Goal: Information Seeking & Learning: Learn about a topic

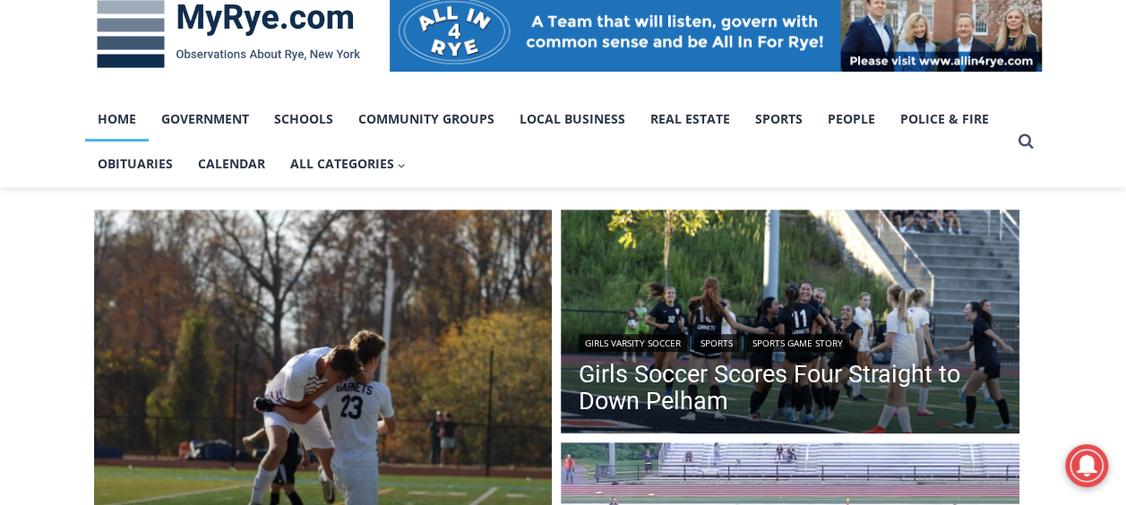
scroll to position [292, 0]
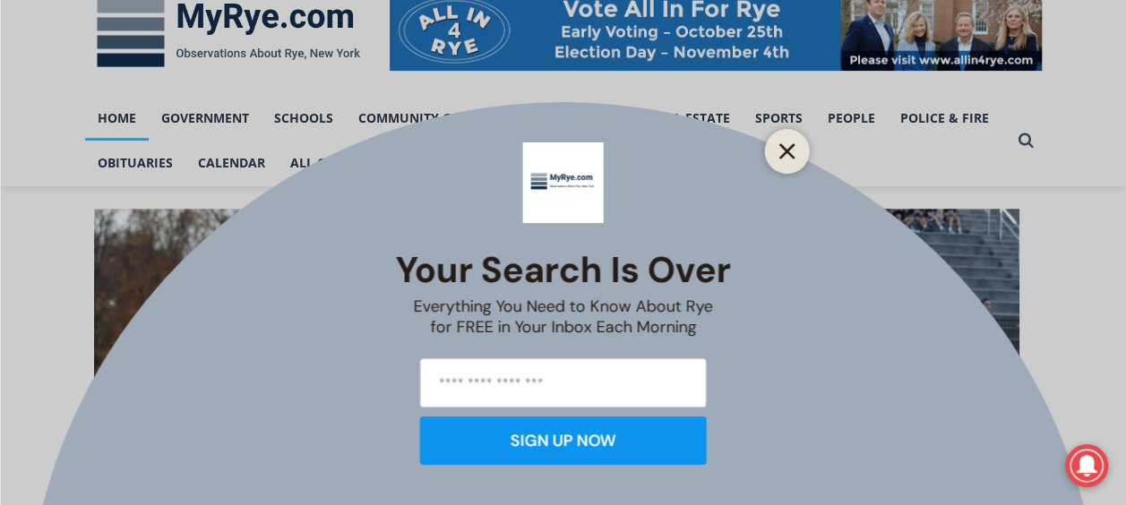
click at [784, 153] on line "Close" at bounding box center [786, 151] width 13 height 13
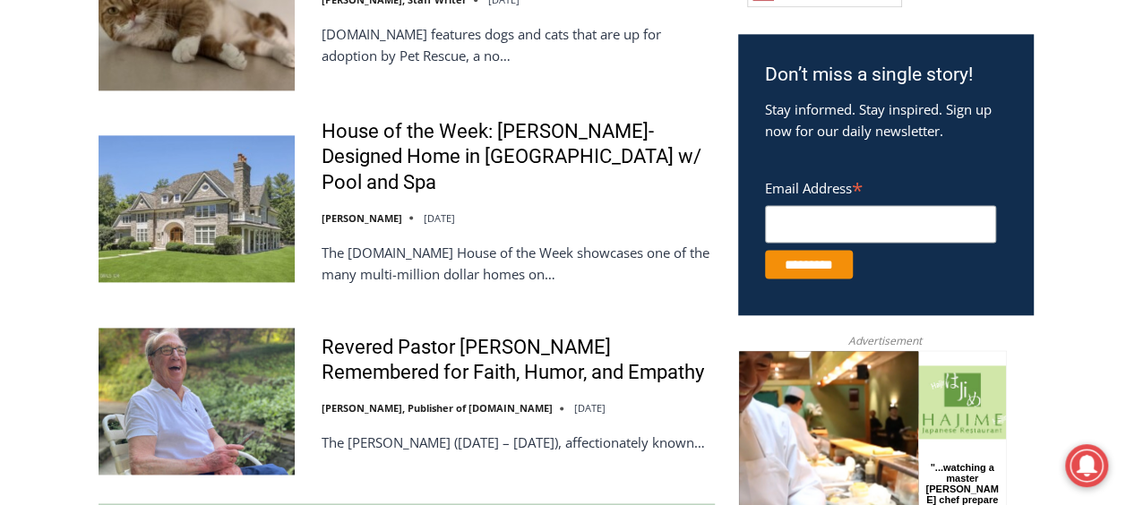
scroll to position [1134, 0]
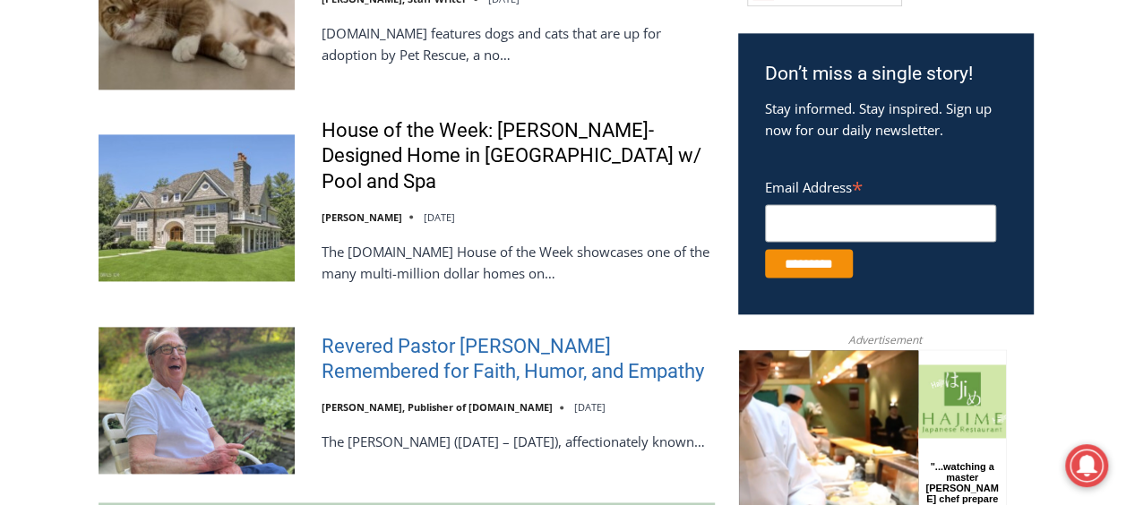
click at [558, 353] on link "Revered Pastor [PERSON_NAME] Remembered for Faith, Humor, and Empathy" at bounding box center [517, 359] width 393 height 51
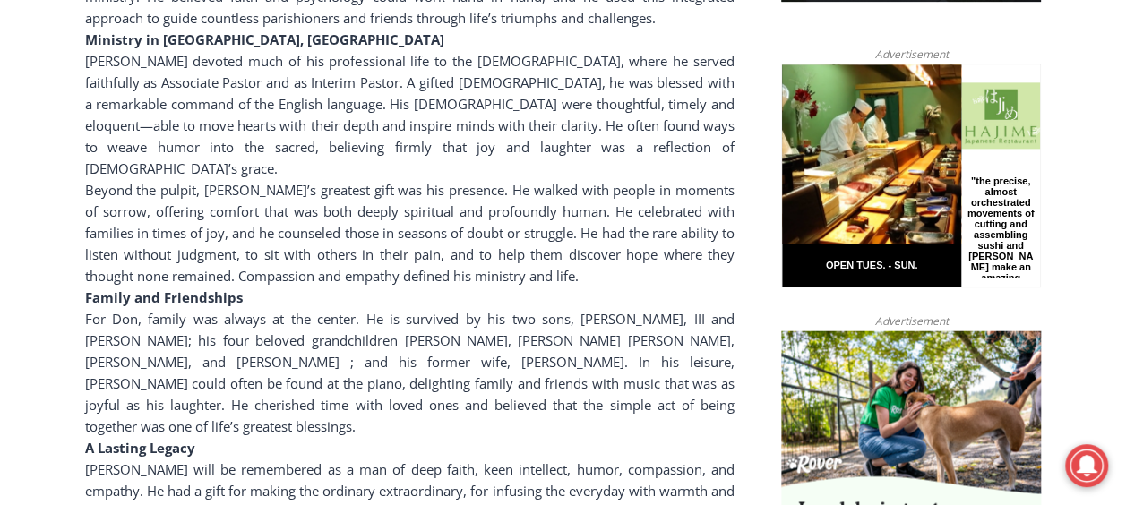
scroll to position [1171, 0]
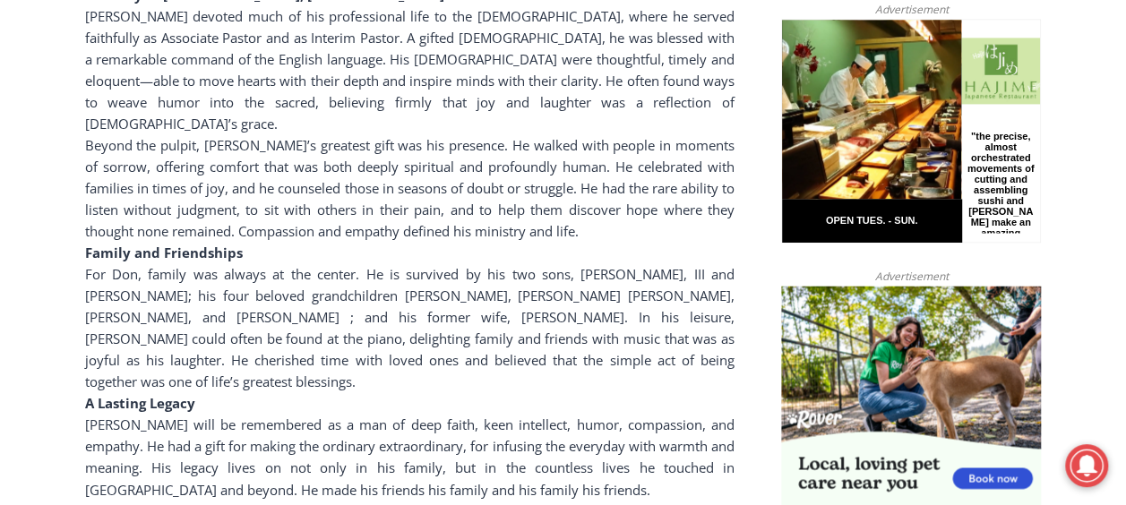
scroll to position [1216, 0]
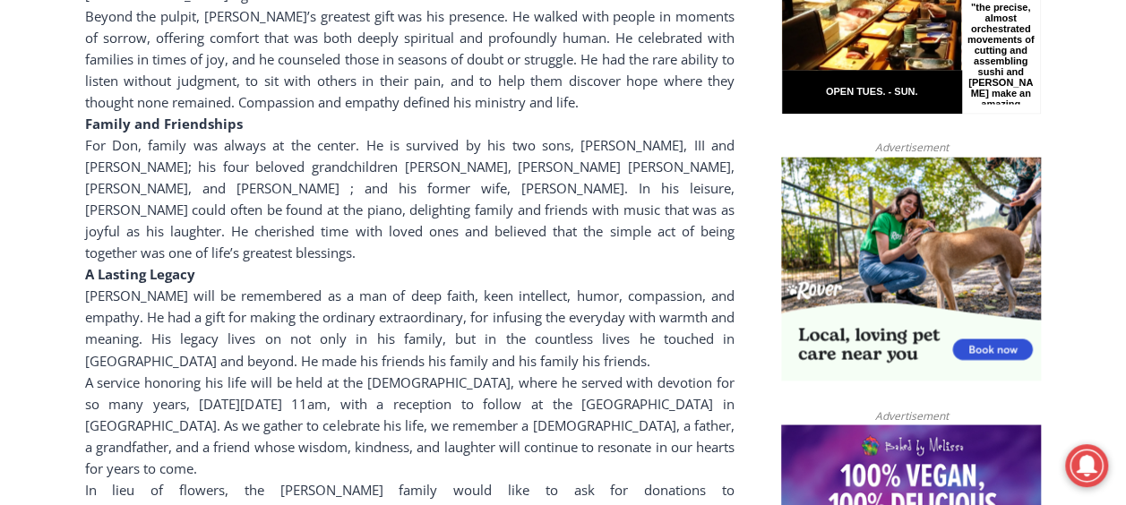
scroll to position [1404, 0]
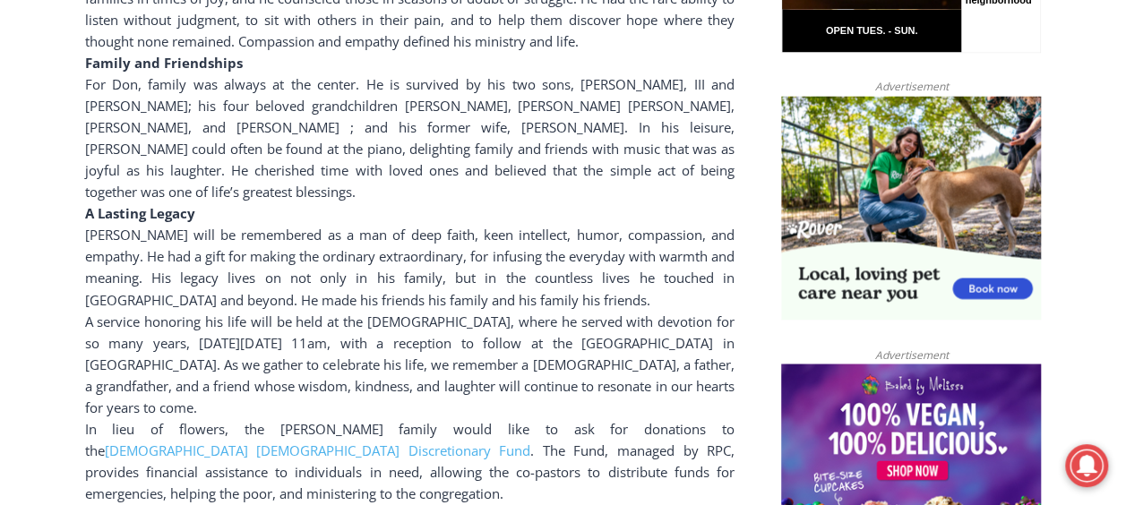
drag, startPoint x: 52, startPoint y: 345, endPoint x: 31, endPoint y: 351, distance: 21.5
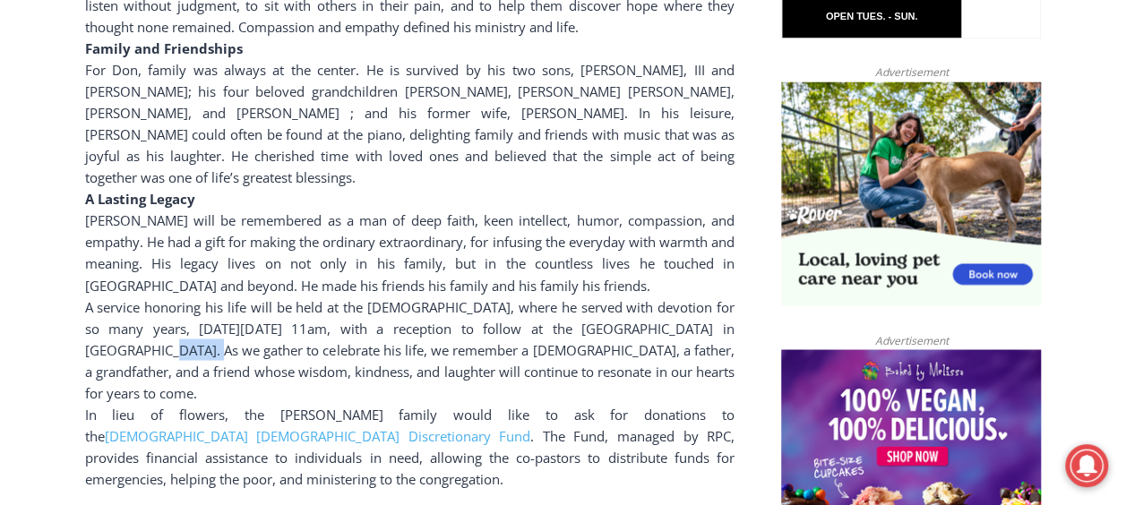
scroll to position [1420, 0]
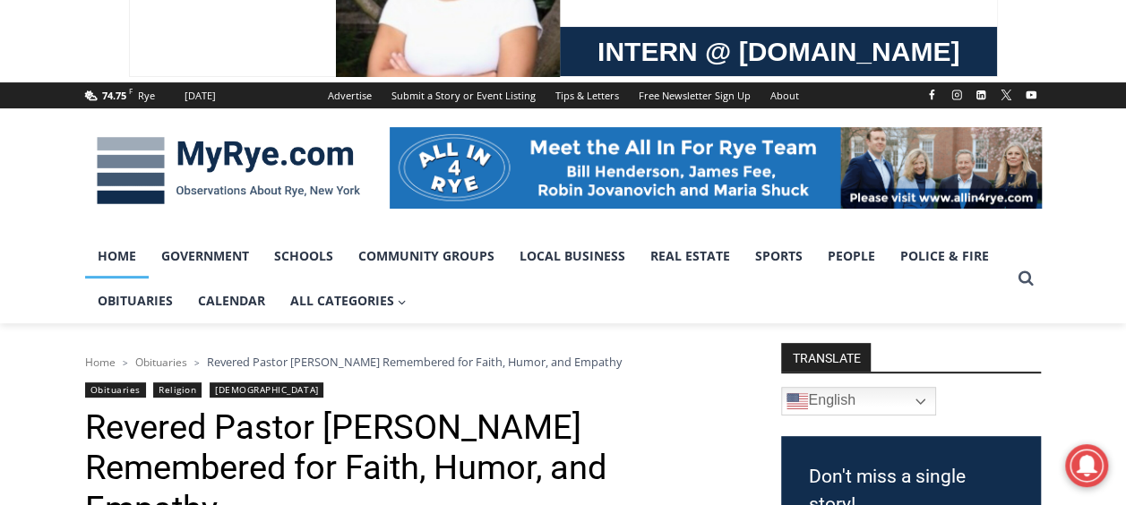
scroll to position [147, 0]
